Goal: Task Accomplishment & Management: Manage account settings

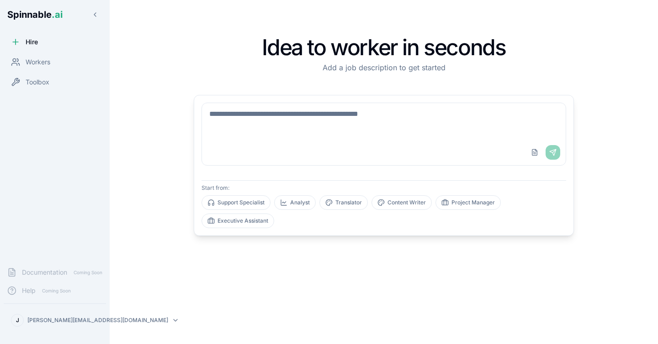
click at [82, 322] on html "Spinnable .ai Hire Workers Toolbox Documentation Coming Soon Help Coming Soon […" at bounding box center [329, 187] width 658 height 375
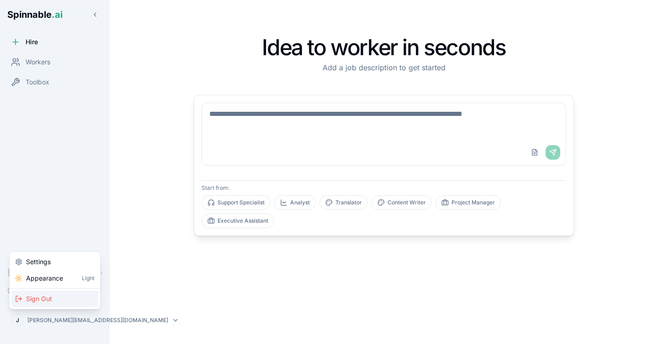
click at [42, 299] on span "Sign Out" at bounding box center [39, 299] width 26 height 9
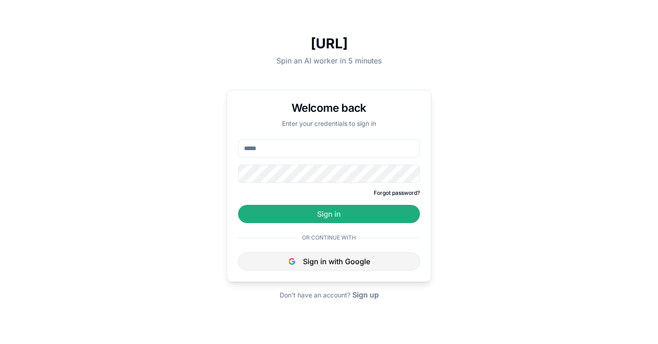
click at [321, 260] on button "Sign in with Google" at bounding box center [329, 262] width 182 height 18
click at [329, 262] on button "Sign in with Google" at bounding box center [329, 262] width 182 height 18
